Goal: Browse casually

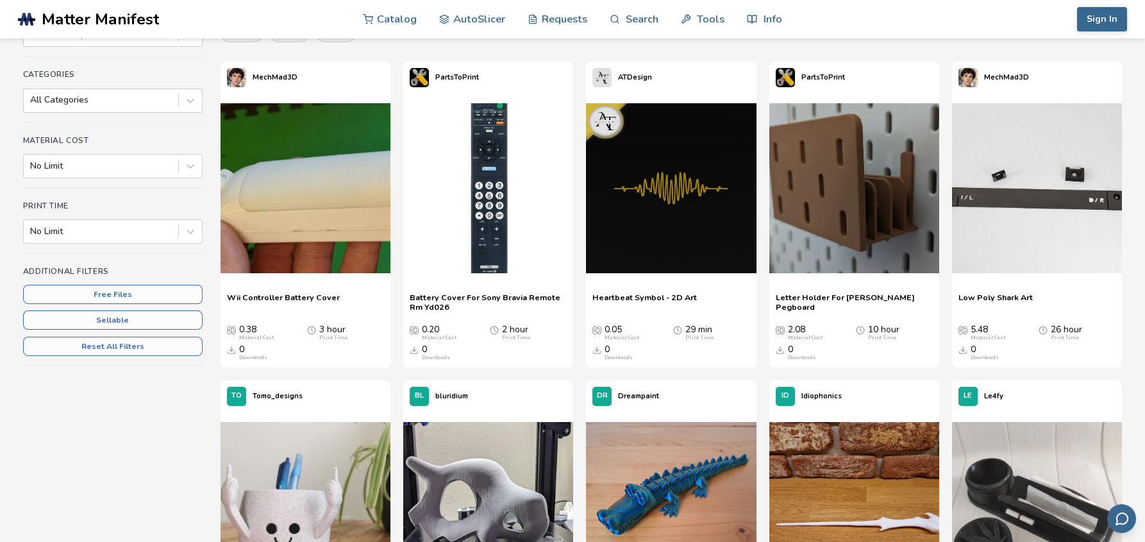
scroll to position [256, 0]
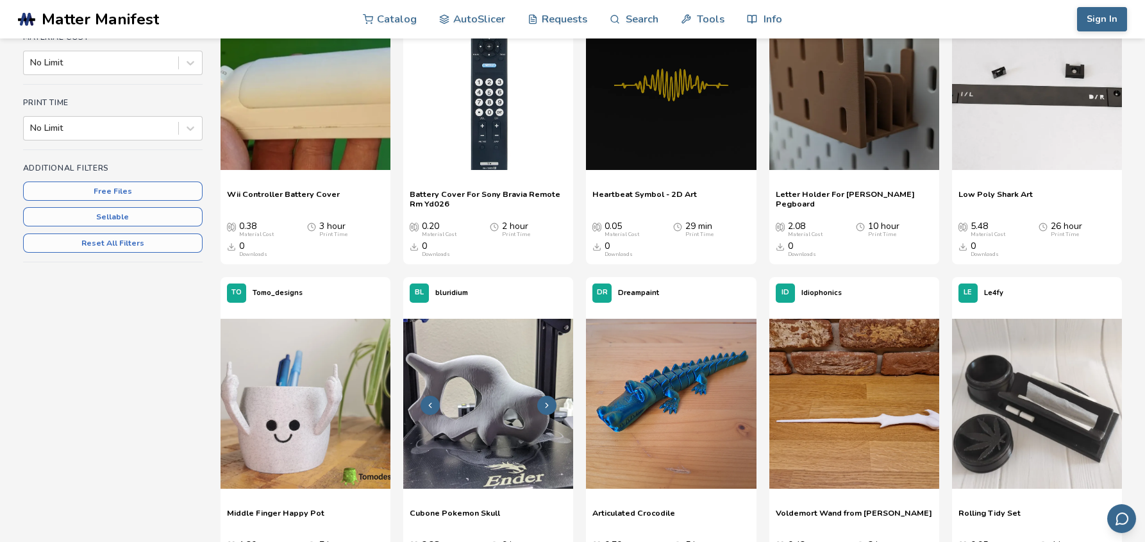
click at [464, 344] on img at bounding box center [488, 404] width 170 height 170
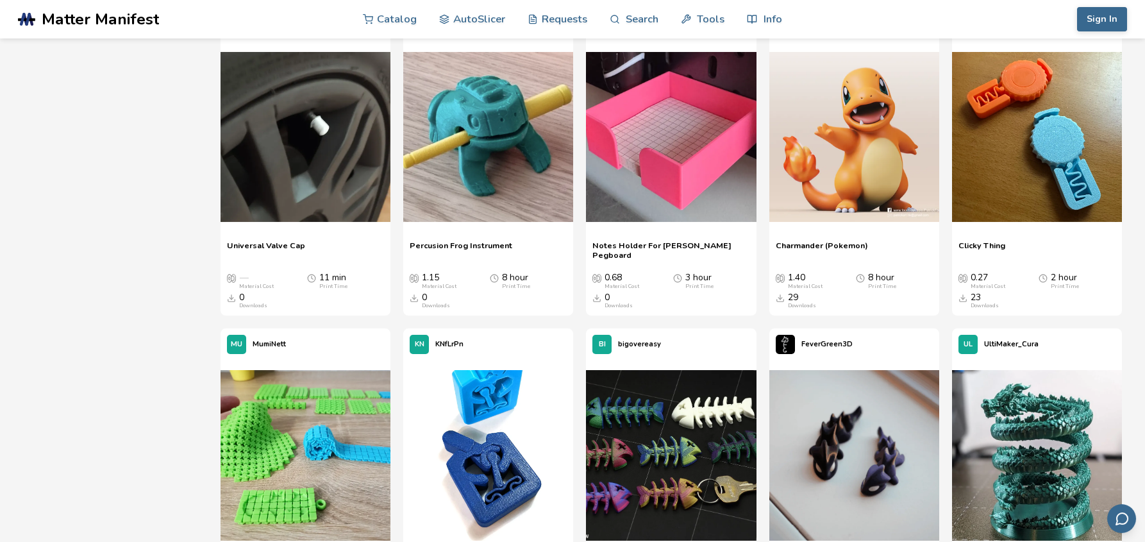
scroll to position [2115, 0]
click at [816, 157] on img at bounding box center [854, 137] width 170 height 170
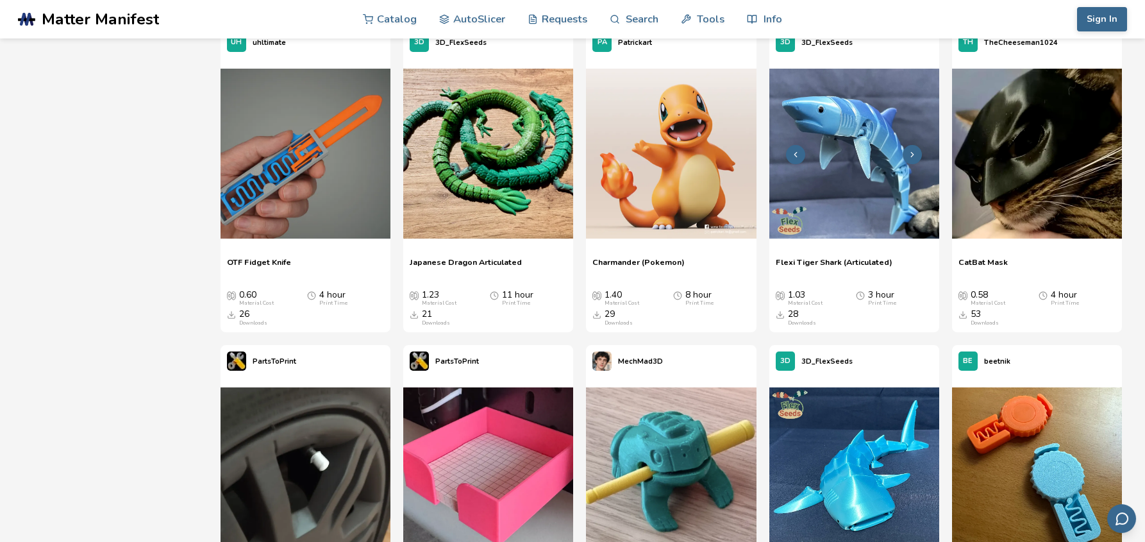
scroll to position [1763, 0]
